Goal: Task Accomplishment & Management: Use online tool/utility

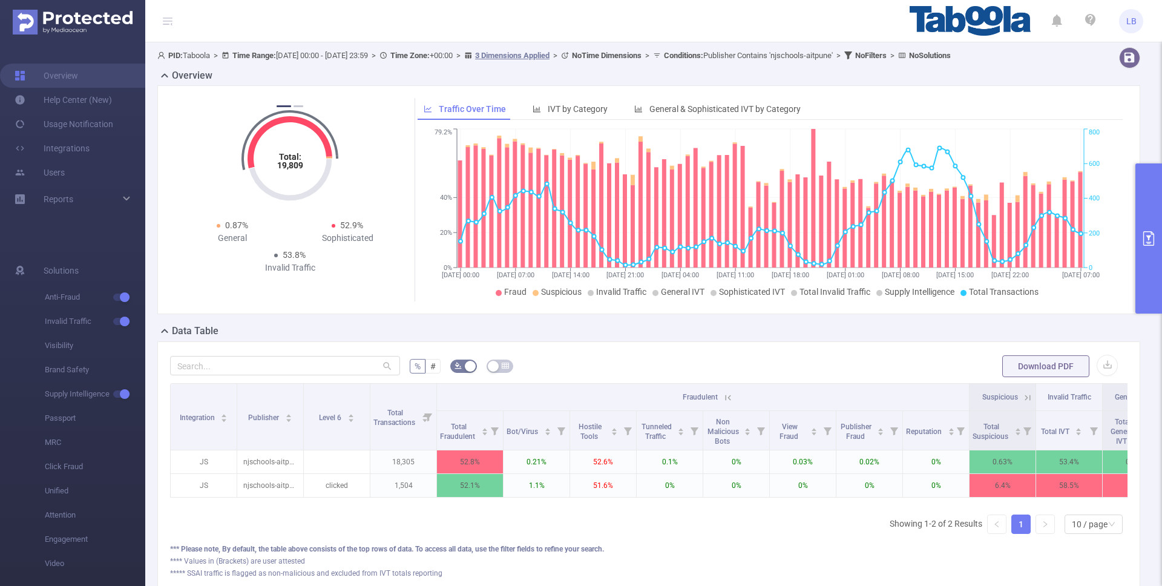
scroll to position [0, 2]
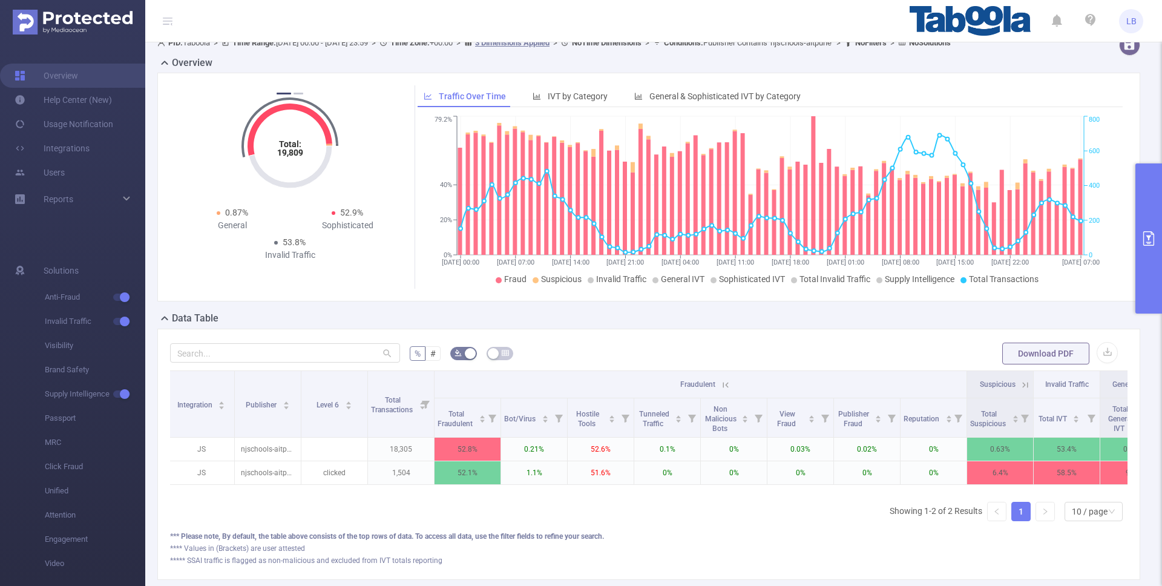
drag, startPoint x: 0, startPoint y: 0, endPoint x: 1145, endPoint y: 258, distance: 1174.2
click at [1144, 228] on button "primary" at bounding box center [1148, 238] width 27 height 150
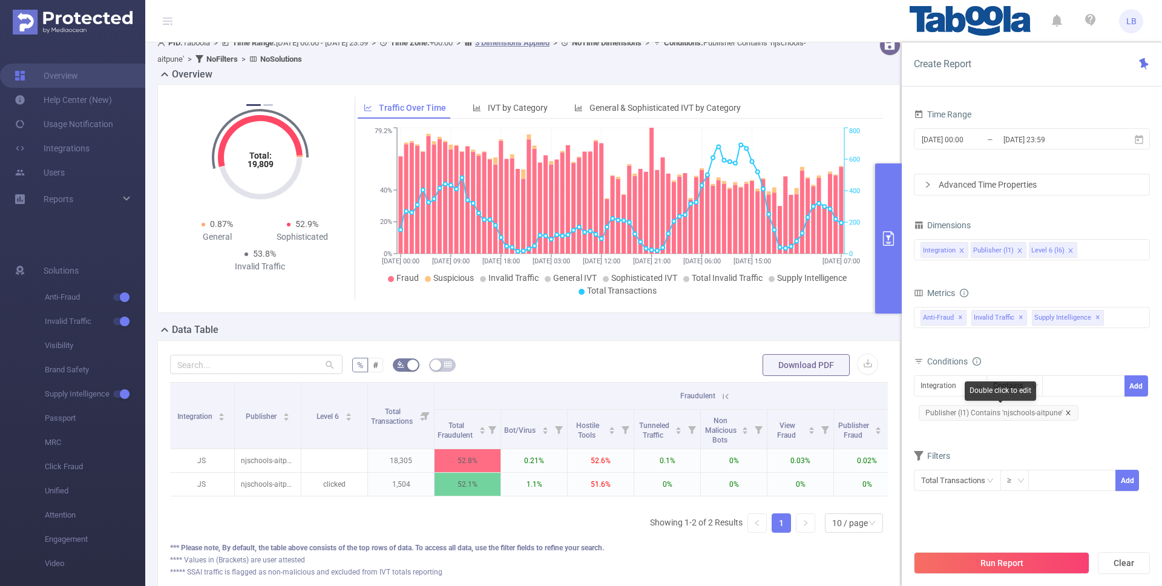
click at [1067, 413] on icon "icon: close" at bounding box center [1068, 413] width 6 height 6
click at [971, 391] on div "Integration" at bounding box center [950, 386] width 60 height 20
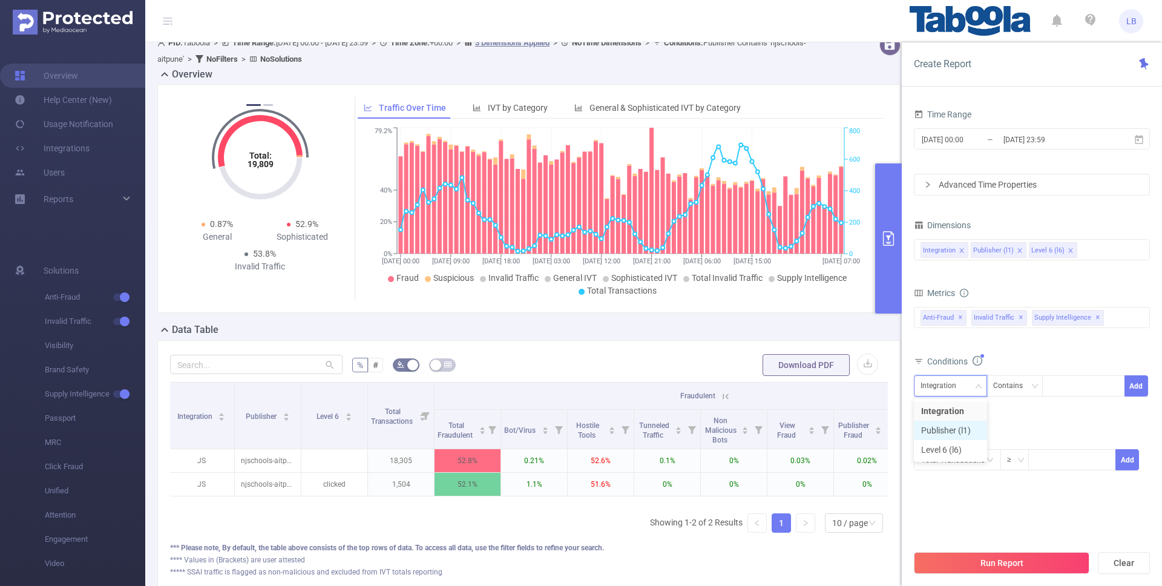
click at [981, 431] on li "Publisher (l1)" at bounding box center [950, 430] width 73 height 19
click at [1069, 393] on div at bounding box center [1084, 386] width 70 height 20
paste input "njschools-aitpune"
type input "njschools-aitpune"
click at [1128, 391] on button "Add" at bounding box center [1136, 385] width 24 height 21
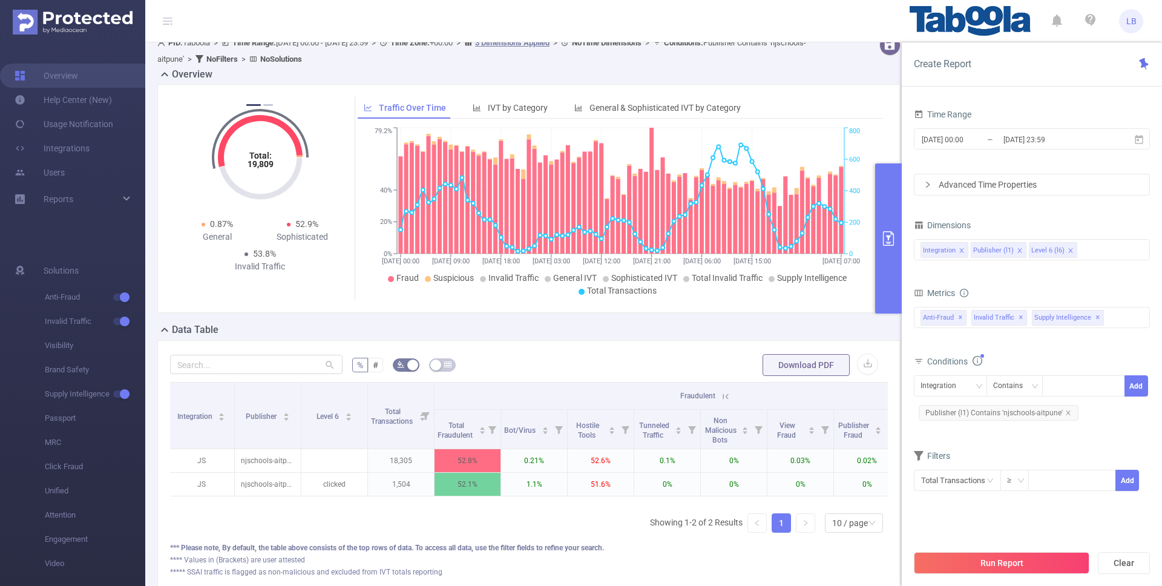
click at [894, 258] on button "primary" at bounding box center [888, 238] width 27 height 150
